Goal: Transaction & Acquisition: Purchase product/service

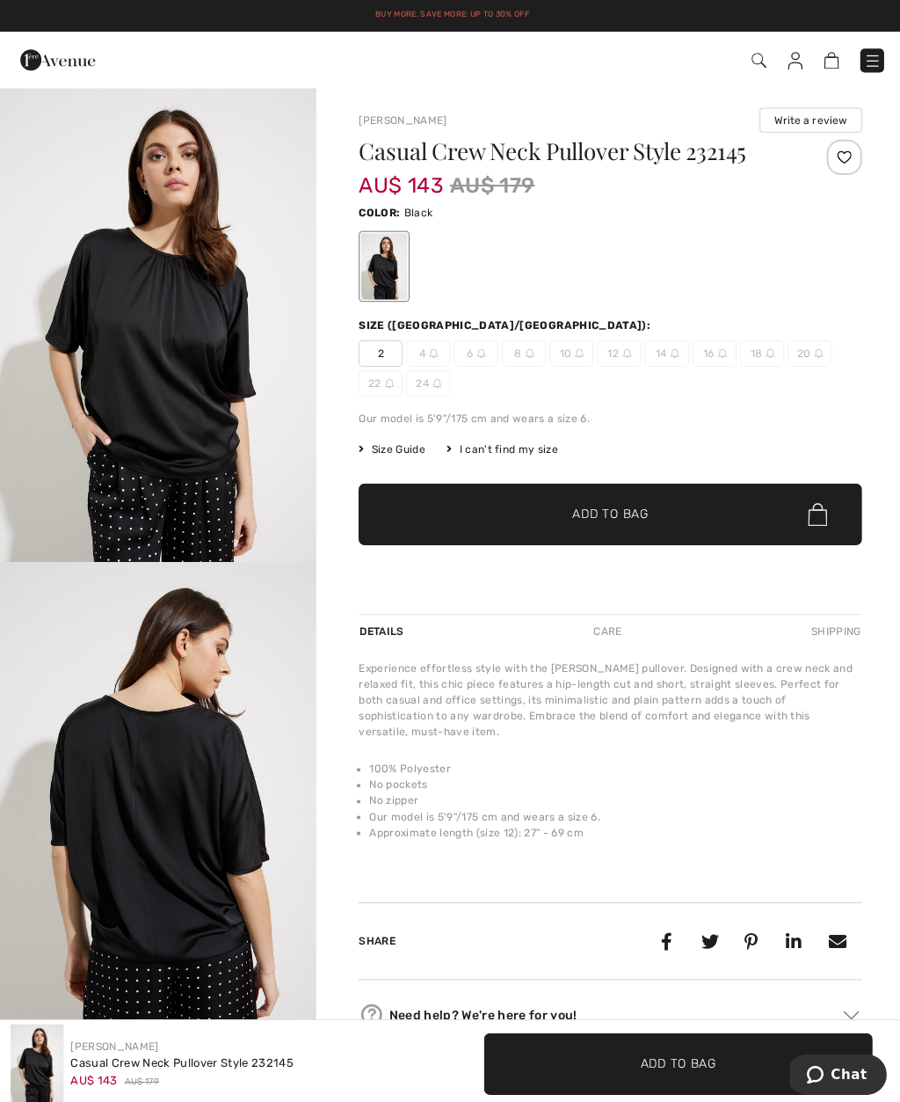
click at [764, 54] on span at bounding box center [634, 60] width 491 height 24
click at [760, 48] on span at bounding box center [634, 60] width 491 height 24
click at [760, 60] on img at bounding box center [755, 60] width 15 height 15
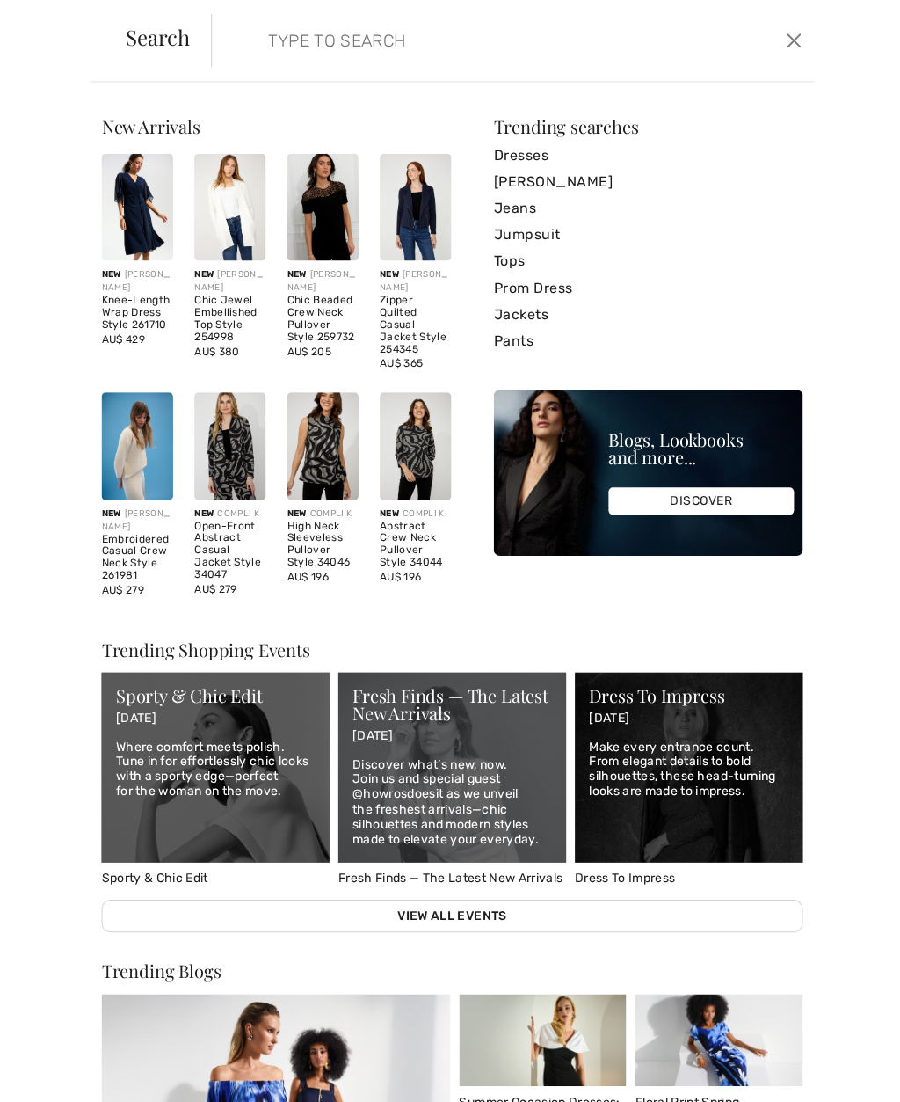
click at [290, 59] on input "search" at bounding box center [449, 40] width 393 height 53
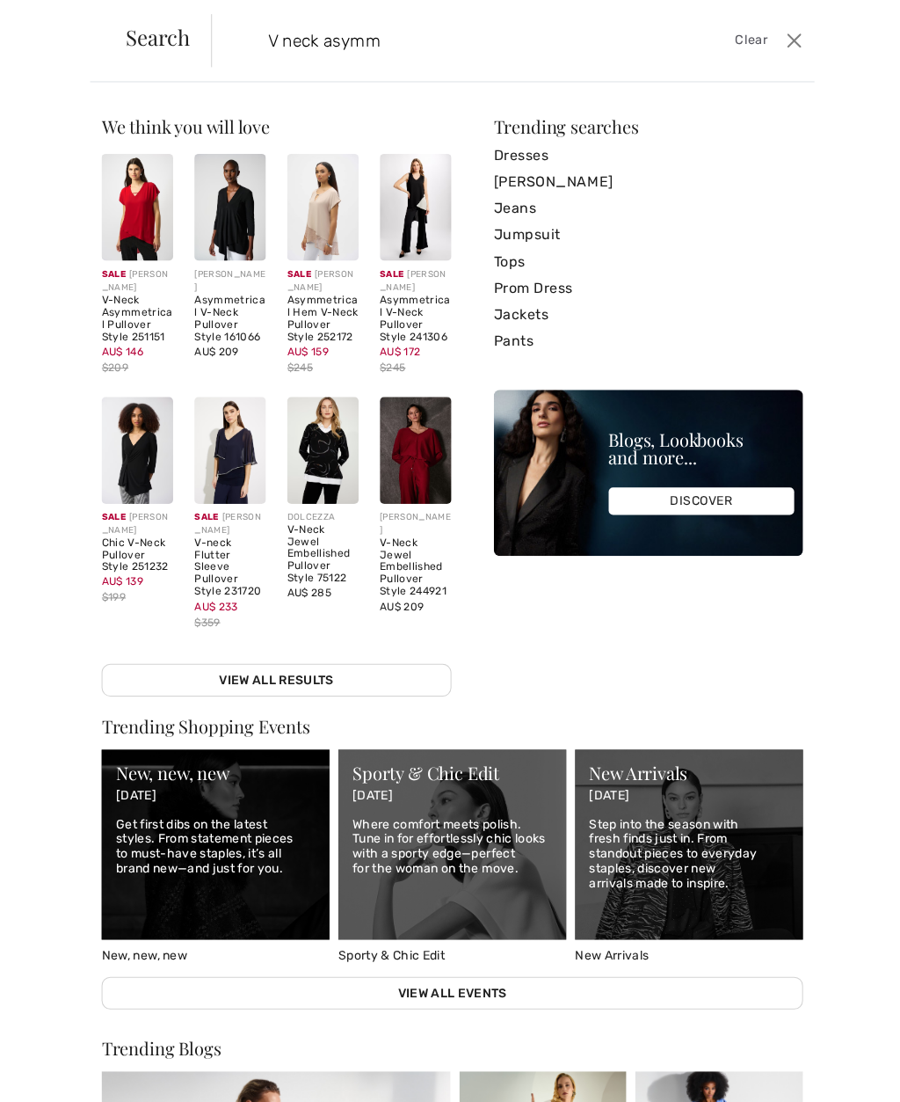
type input "V neck asymm"
click at [130, 258] on img at bounding box center [136, 206] width 71 height 106
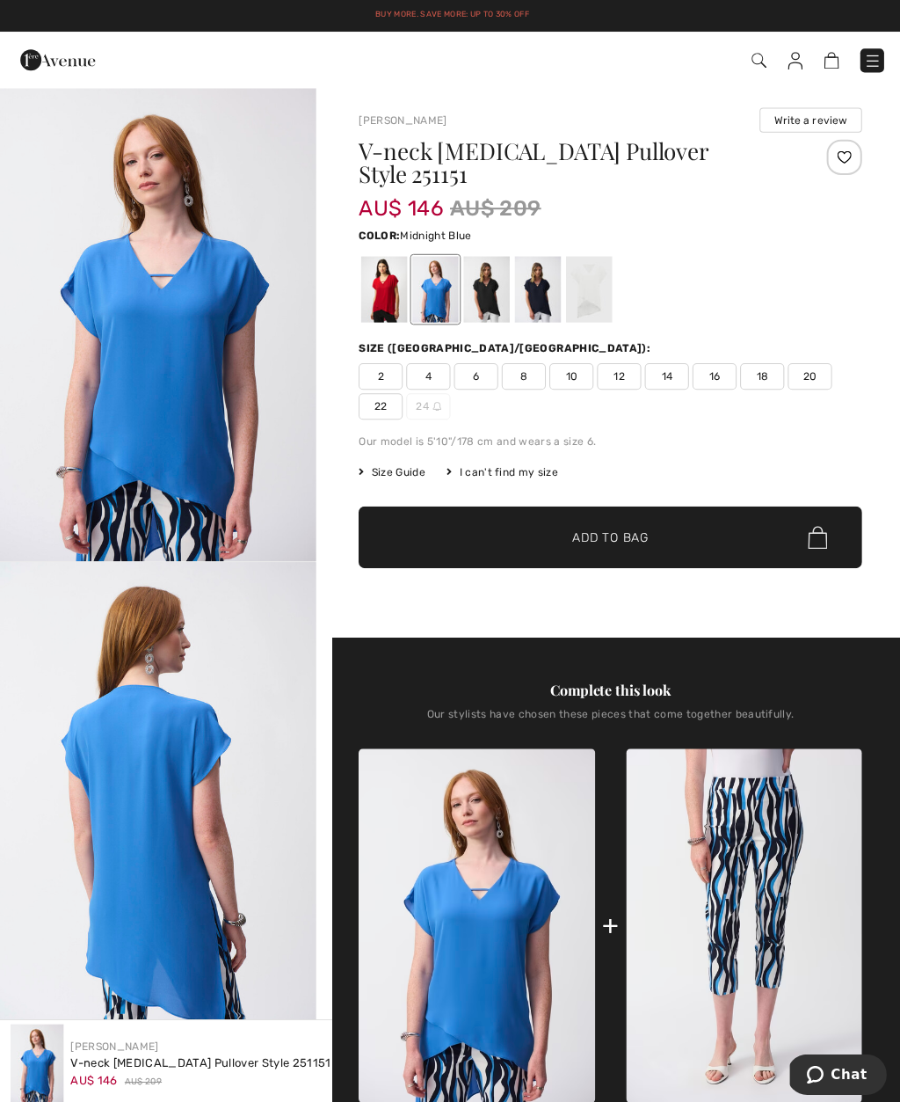
click at [513, 280] on div at bounding box center [536, 288] width 46 height 66
click at [498, 295] on div at bounding box center [485, 288] width 46 height 66
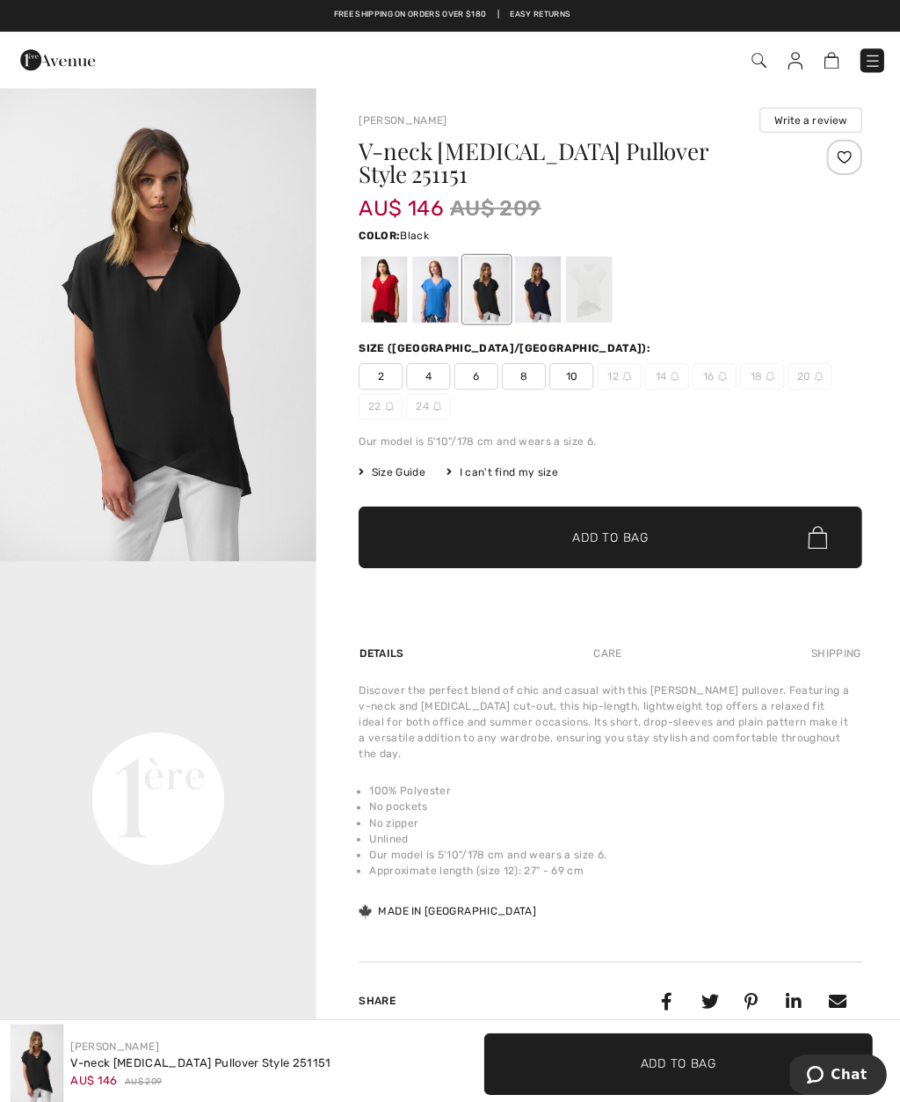
click at [542, 288] on div at bounding box center [536, 288] width 46 height 66
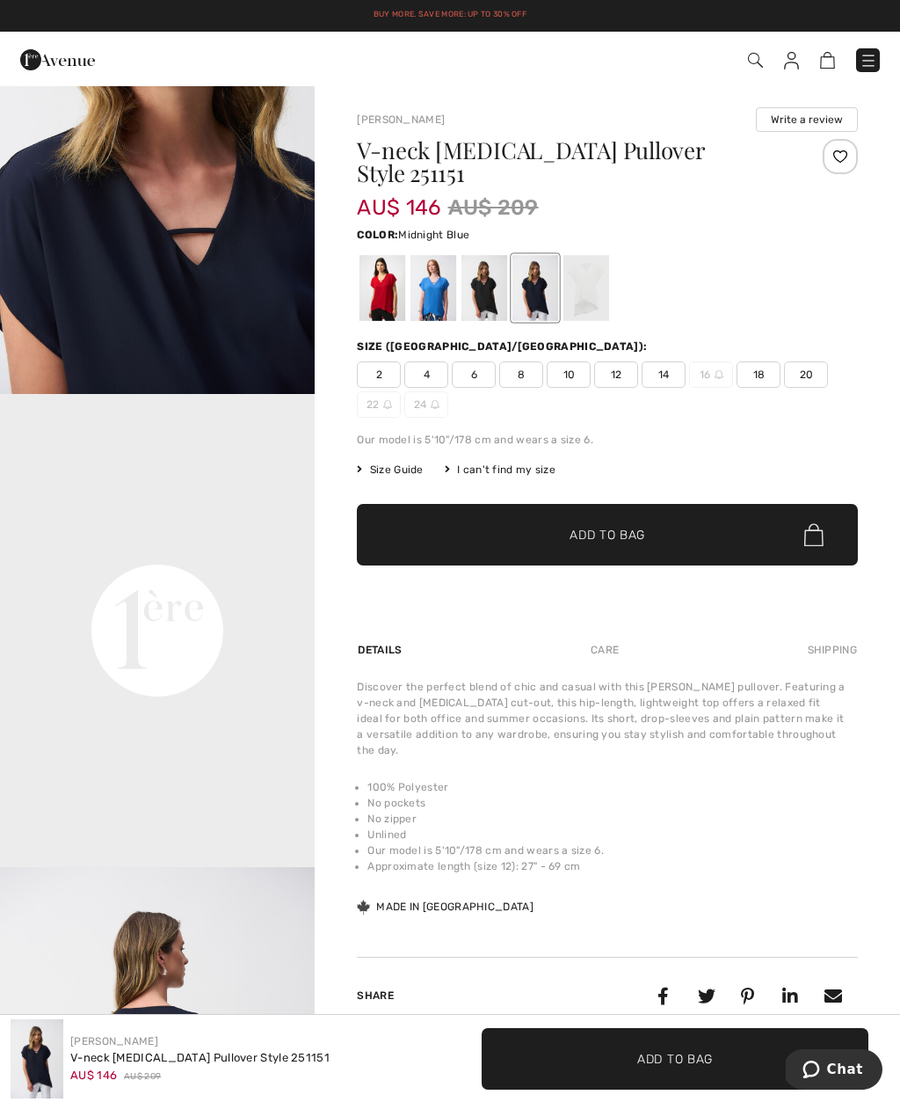
scroll to position [635, 0]
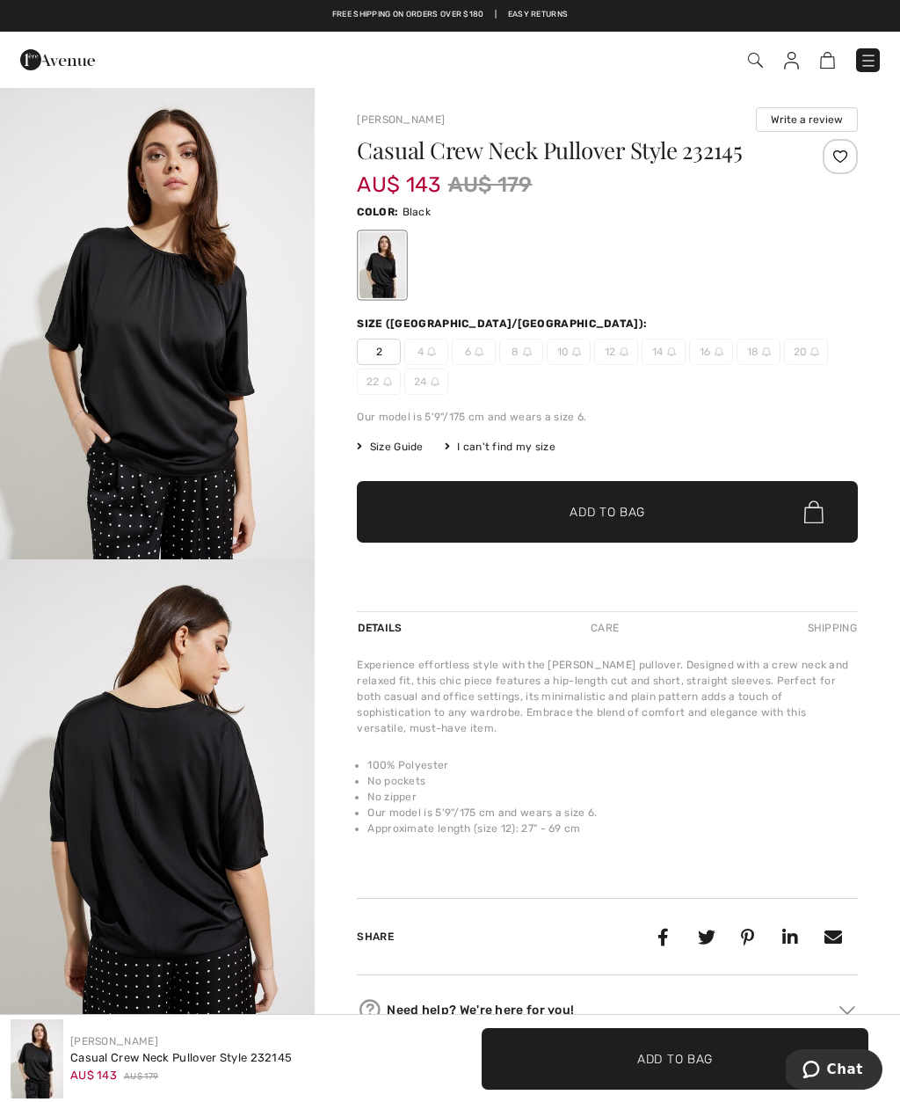
click at [762, 54] on img at bounding box center [755, 60] width 15 height 15
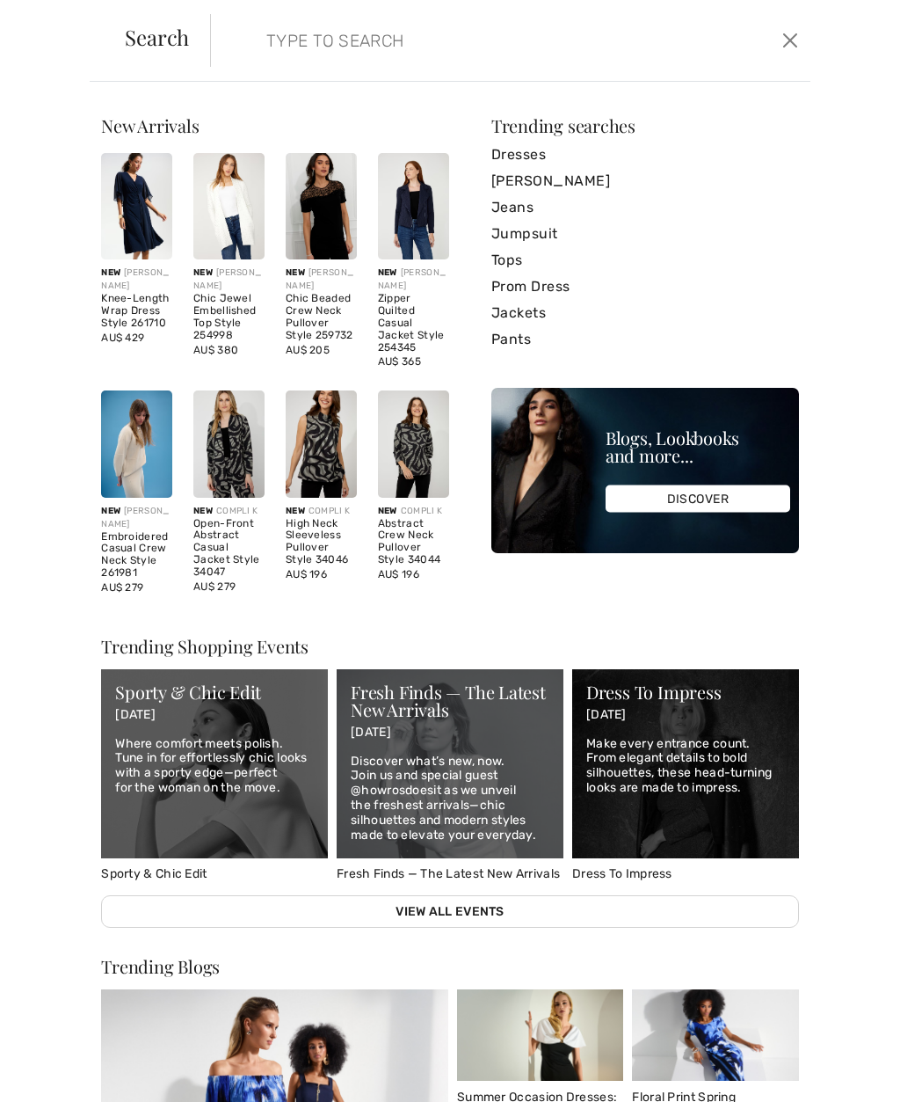
click at [286, 50] on input "search" at bounding box center [449, 40] width 393 height 53
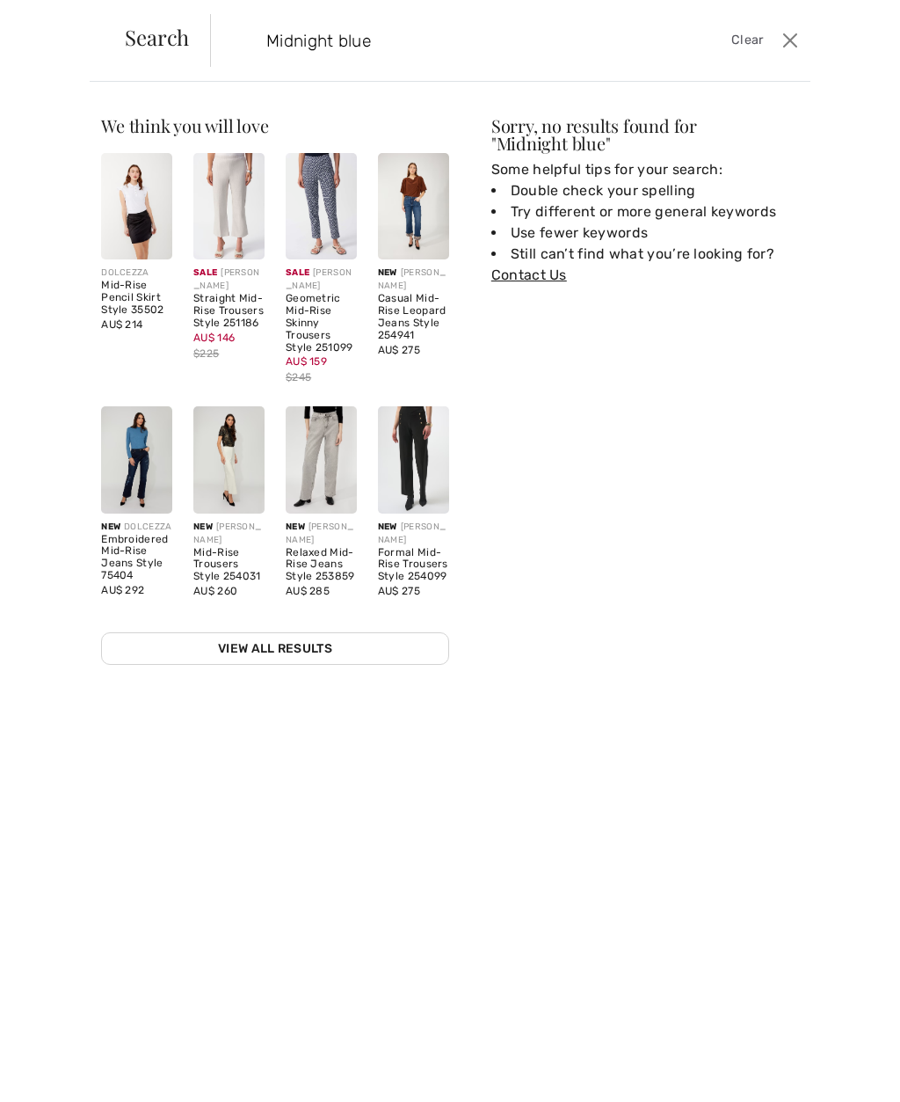
type input "Midnight blue"
click at [357, 644] on link "View All Results" at bounding box center [275, 648] width 348 height 33
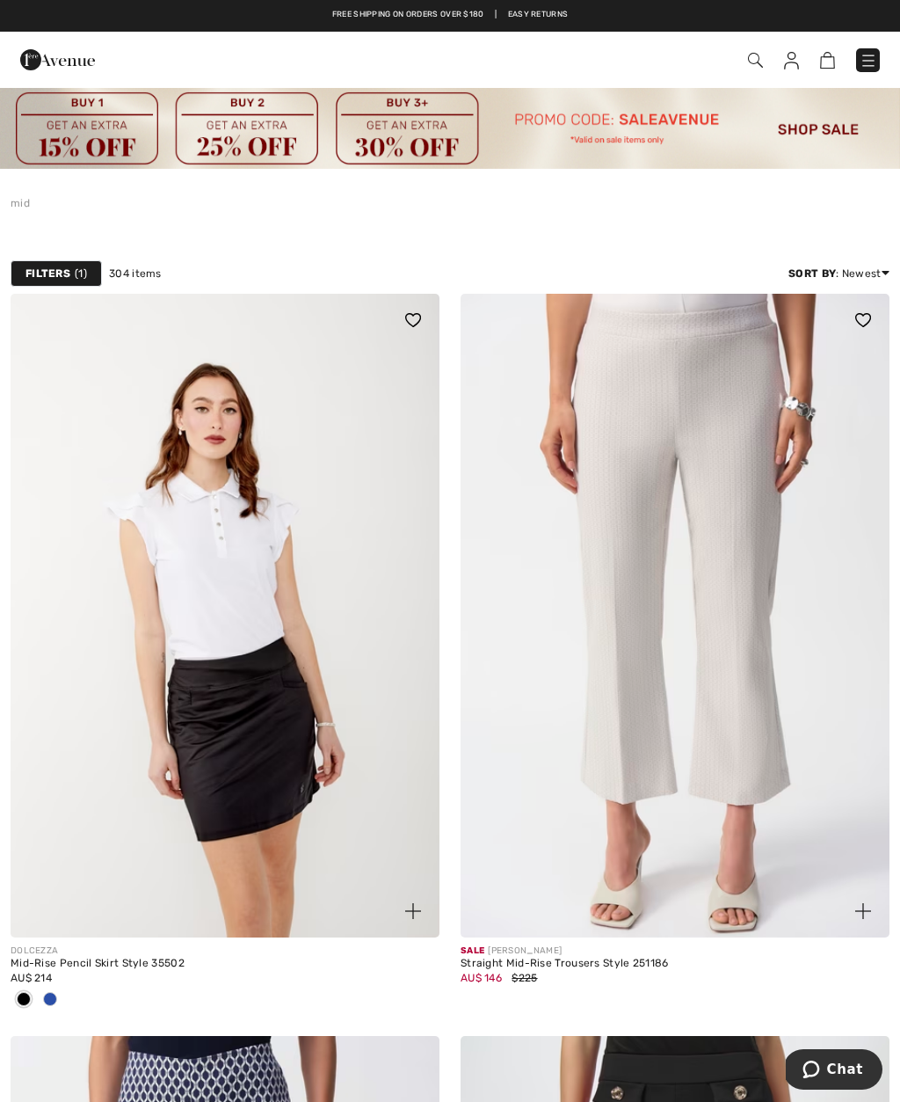
click at [760, 54] on img at bounding box center [755, 60] width 15 height 15
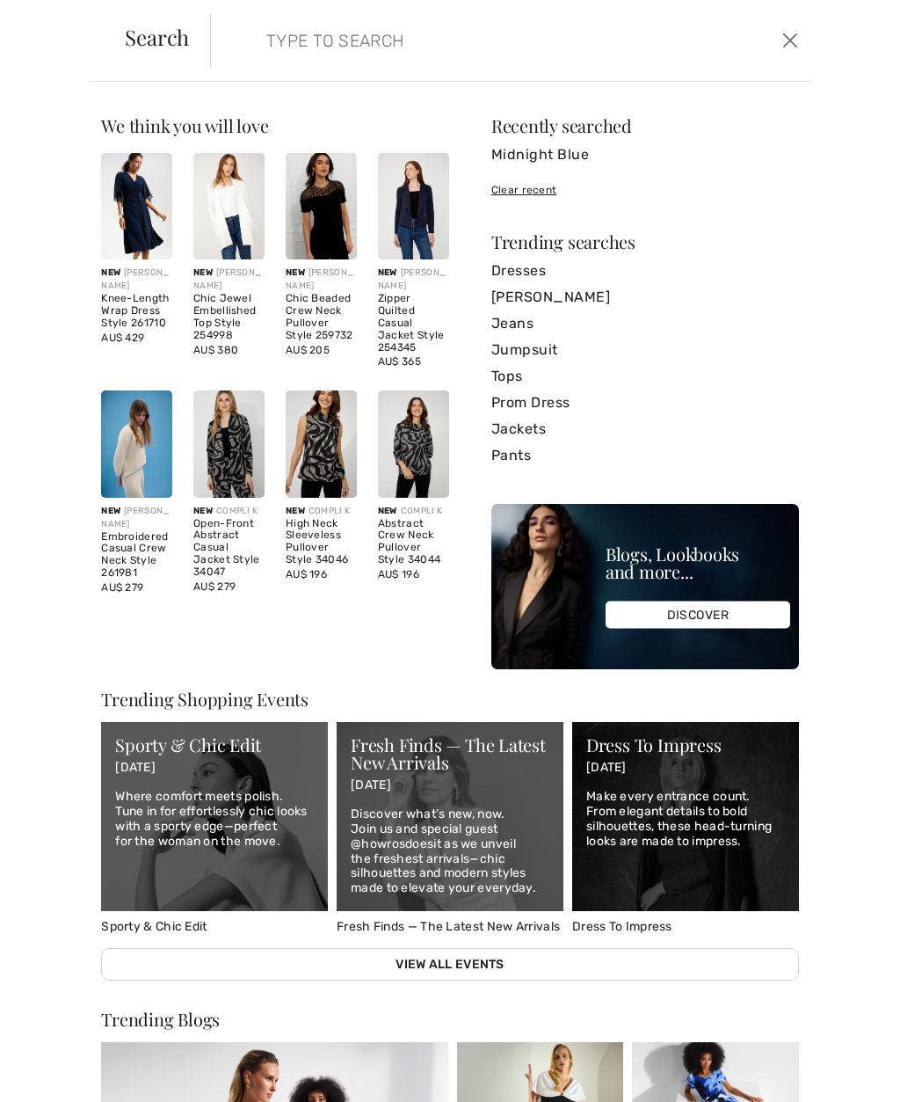
click at [544, 186] on div "Clear recent" at bounding box center [645, 190] width 308 height 16
click at [593, 295] on link "[PERSON_NAME]" at bounding box center [645, 297] width 308 height 26
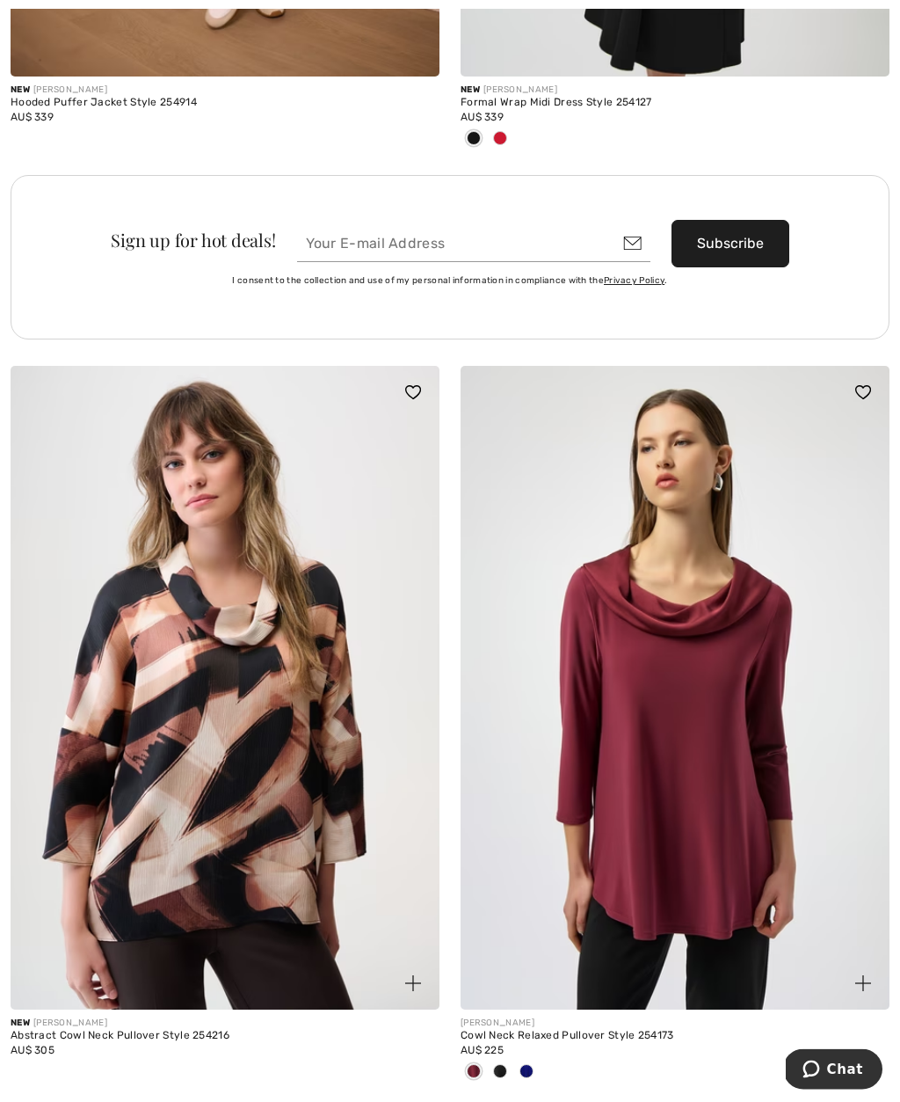
scroll to position [9375, 0]
click at [535, 1061] on div at bounding box center [526, 1072] width 26 height 29
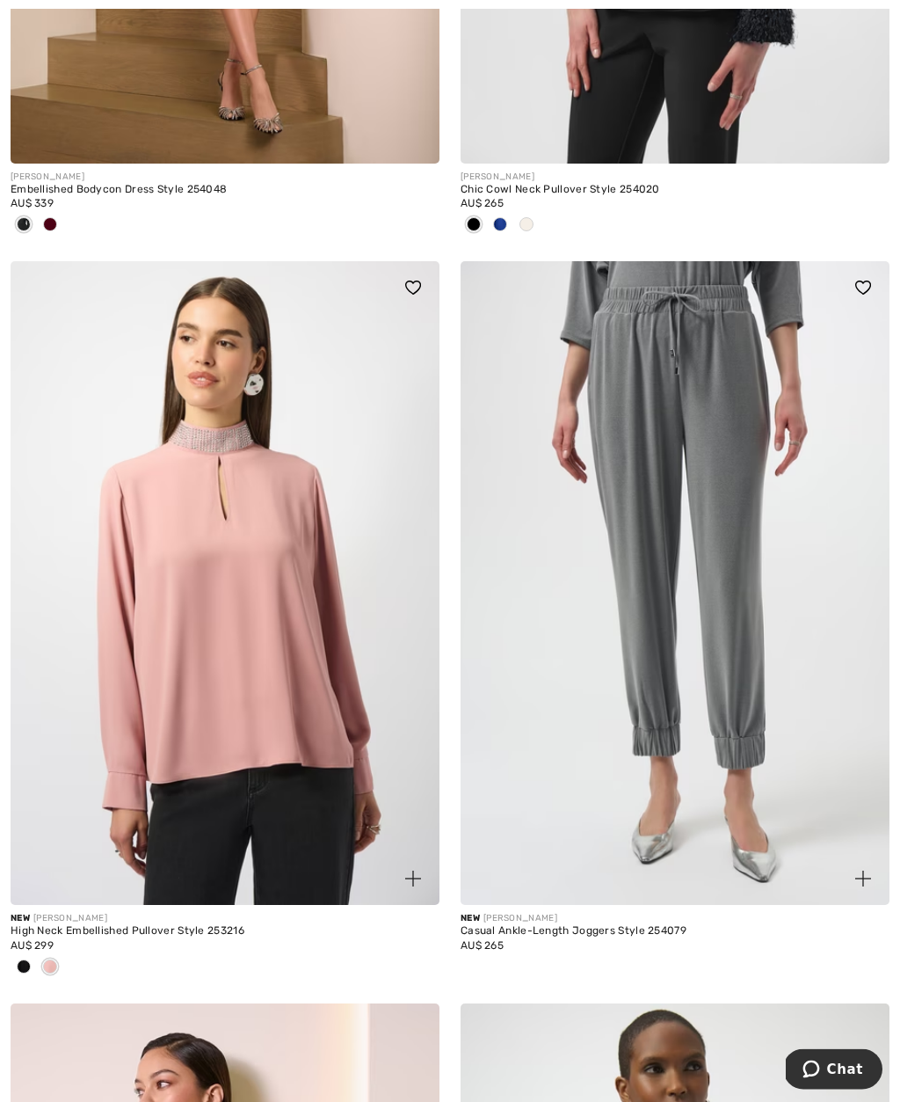
scroll to position [10963, 0]
click at [34, 939] on span "AU$ 299" at bounding box center [32, 945] width 43 height 12
click at [33, 956] on div at bounding box center [24, 967] width 26 height 29
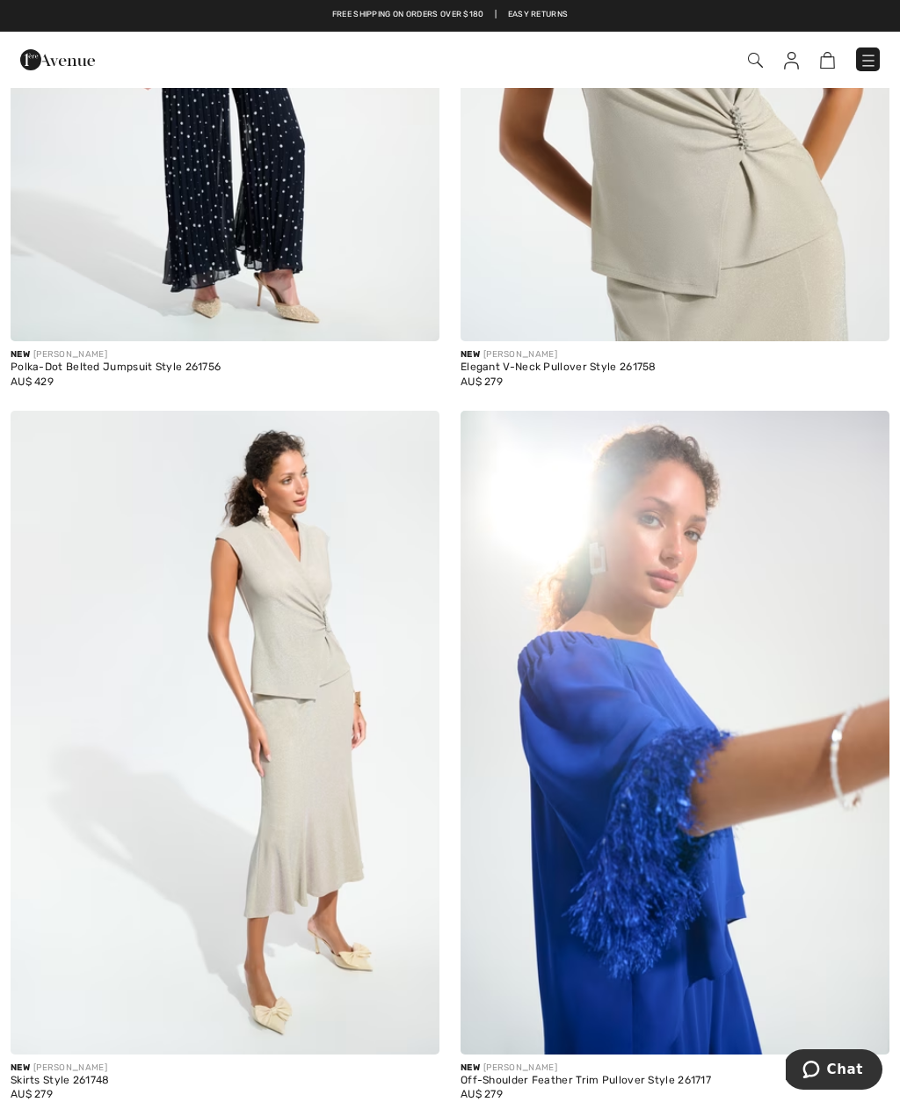
scroll to position [6229, 0]
